Goal: Task Accomplishment & Management: Manage account settings

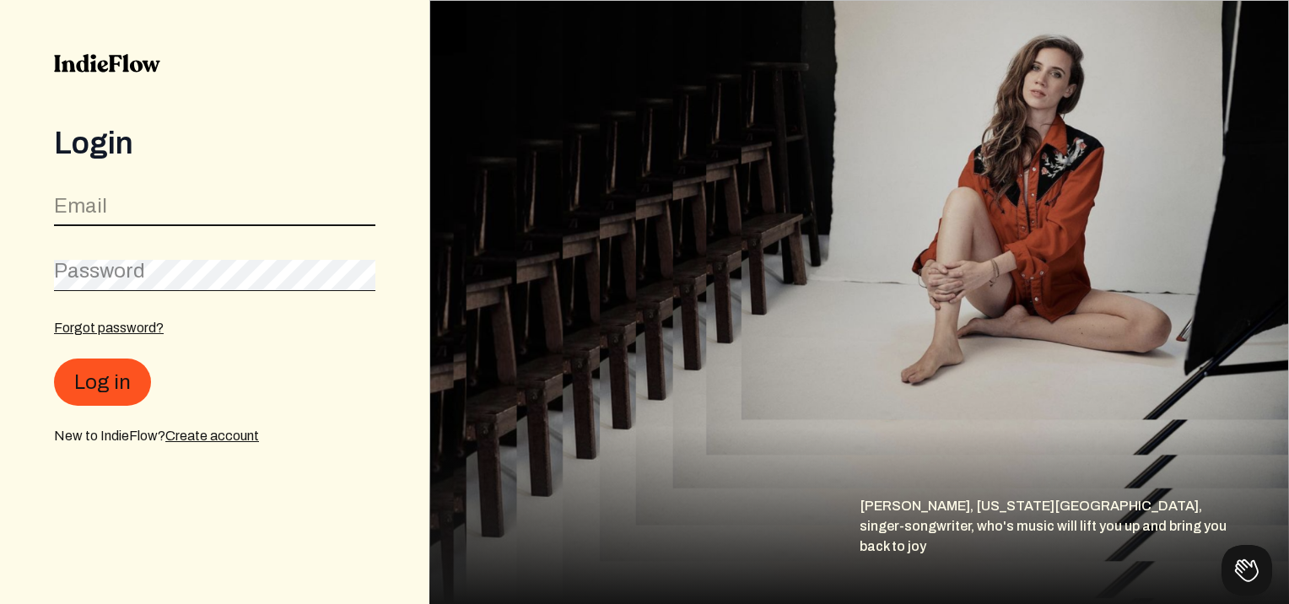
click at [201, 208] on input "email" at bounding box center [214, 210] width 321 height 32
type input "[EMAIL_ADDRESS][PERSON_NAME][DOMAIN_NAME]"
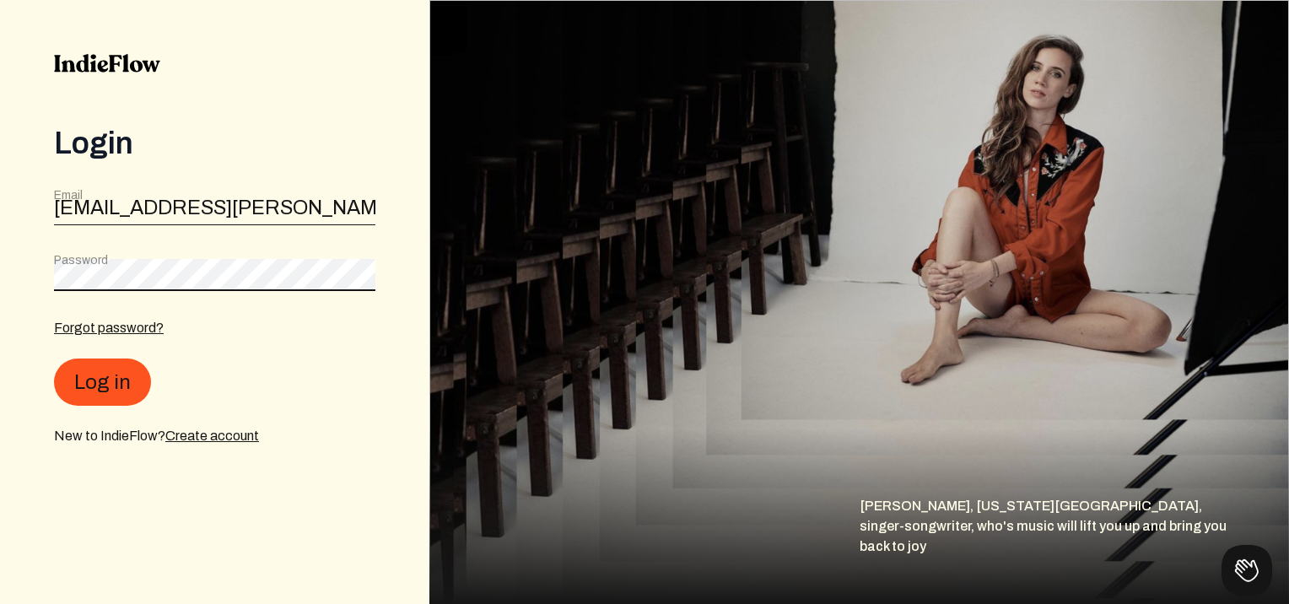
click at [54, 359] on button "Log in" at bounding box center [102, 382] width 97 height 47
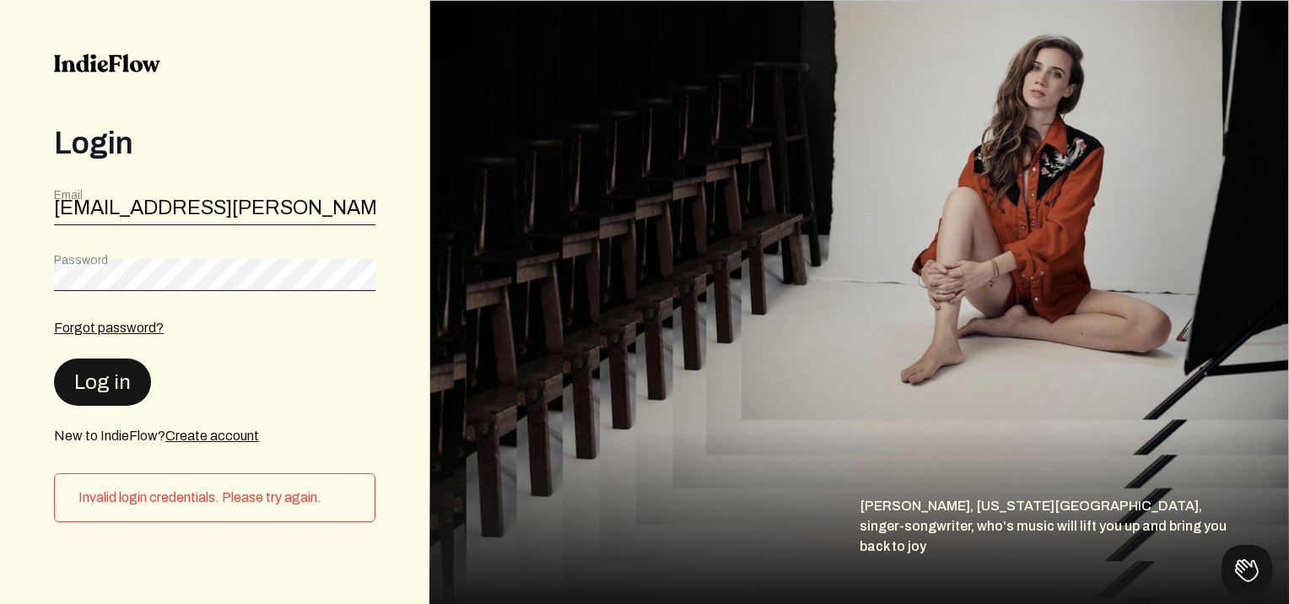
click at [118, 378] on button "Log in" at bounding box center [102, 382] width 97 height 47
click at [149, 331] on link "Forgot password?" at bounding box center [109, 327] width 110 height 14
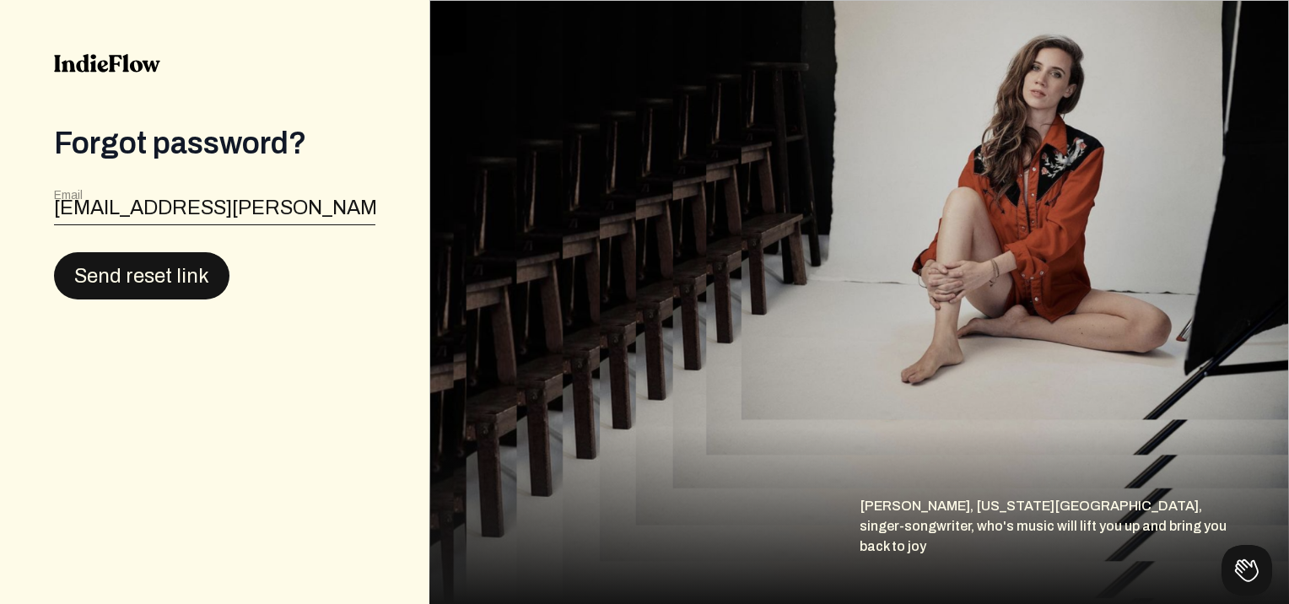
click at [142, 273] on button "Send reset link" at bounding box center [142, 275] width 176 height 47
